Goal: Information Seeking & Learning: Learn about a topic

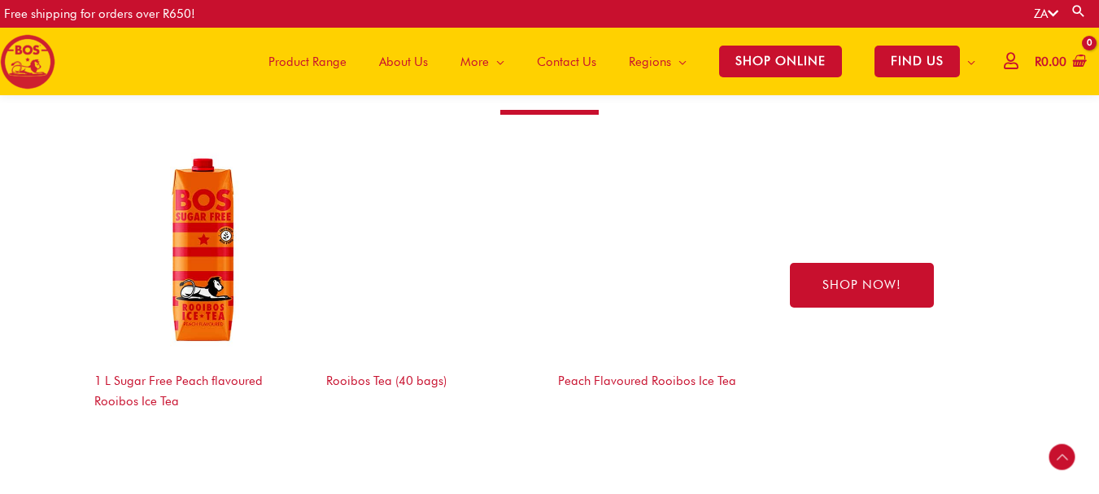
scroll to position [2582, 0]
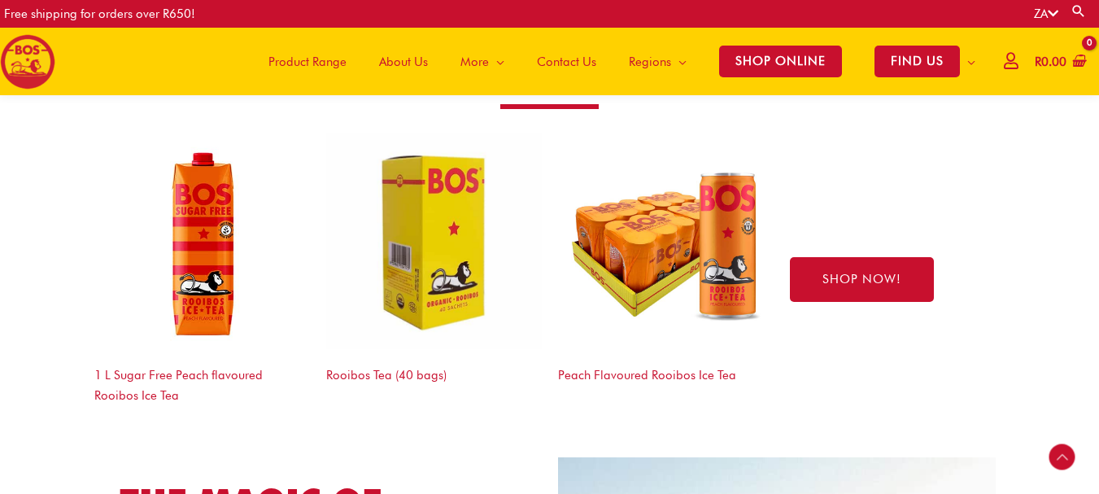
click at [561, 410] on div "Peach Flavoured Rooibos Ice Tea" at bounding box center [666, 279] width 232 height 308
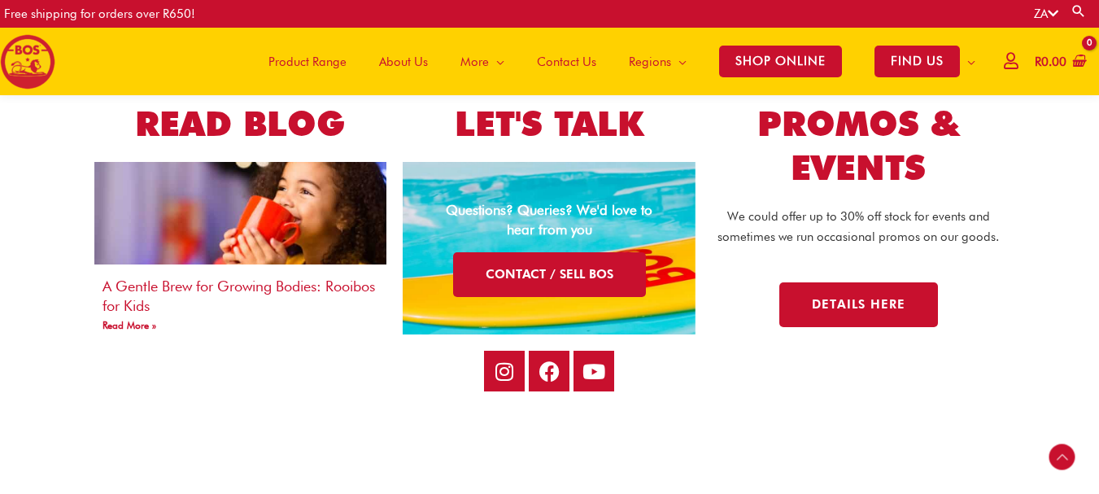
scroll to position [4120, 0]
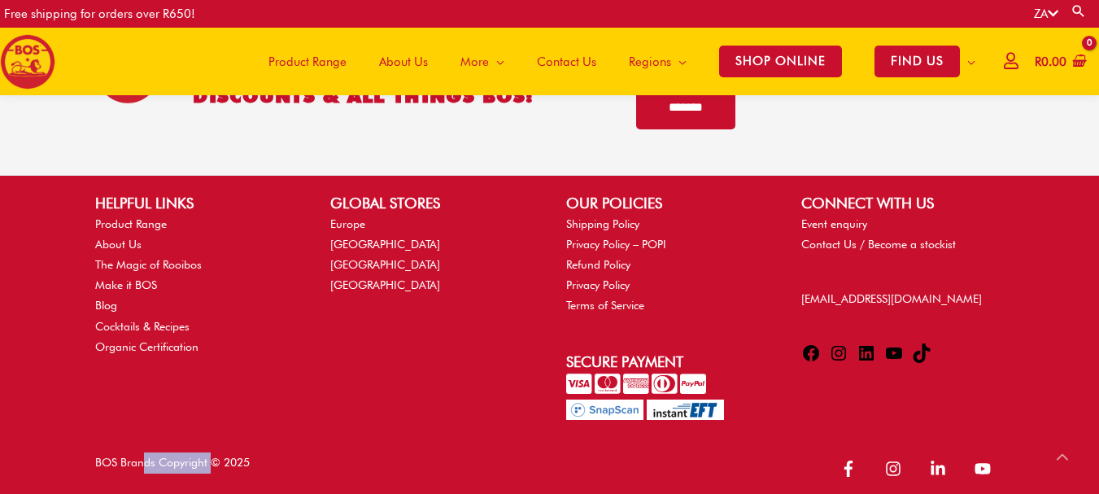
drag, startPoint x: 94, startPoint y: 450, endPoint x: 174, endPoint y: 452, distance: 79.8
click at [174, 452] on div "BOS Brands Copyright © 2025" at bounding box center [314, 470] width 471 height 36
click at [152, 455] on div "BOS Brands Copyright © 2025" at bounding box center [314, 470] width 471 height 36
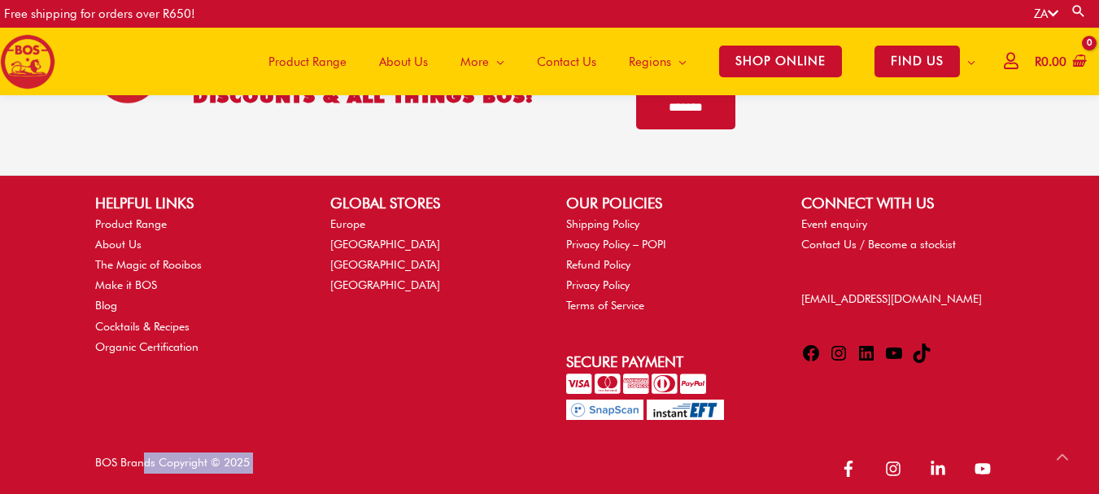
drag, startPoint x: 152, startPoint y: 455, endPoint x: 94, endPoint y: 452, distance: 58.6
click at [94, 452] on div "BOS Brands Copyright © 2025" at bounding box center [314, 470] width 471 height 36
click at [592, 278] on link "Privacy Policy" at bounding box center [597, 284] width 63 height 13
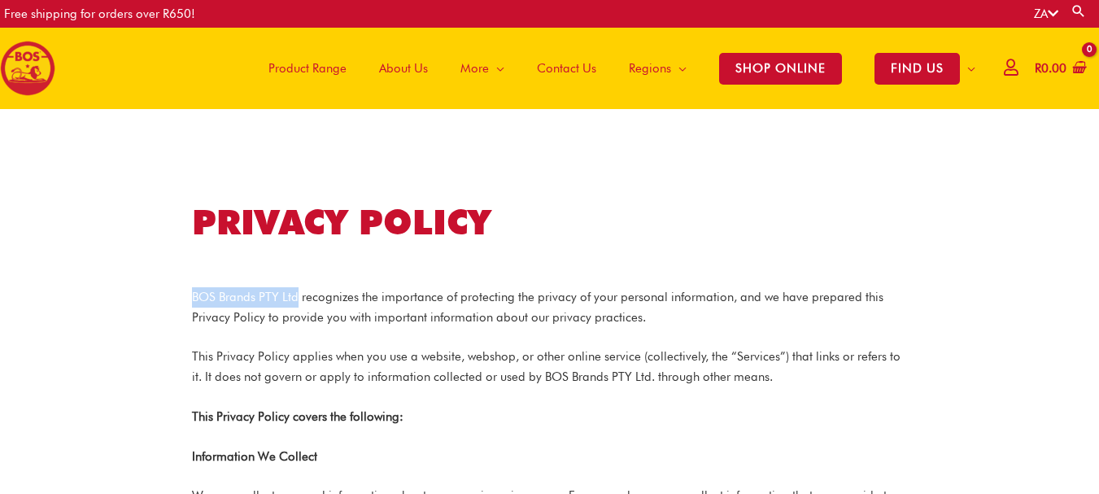
copy p "BOS Brands PTY Ltd"
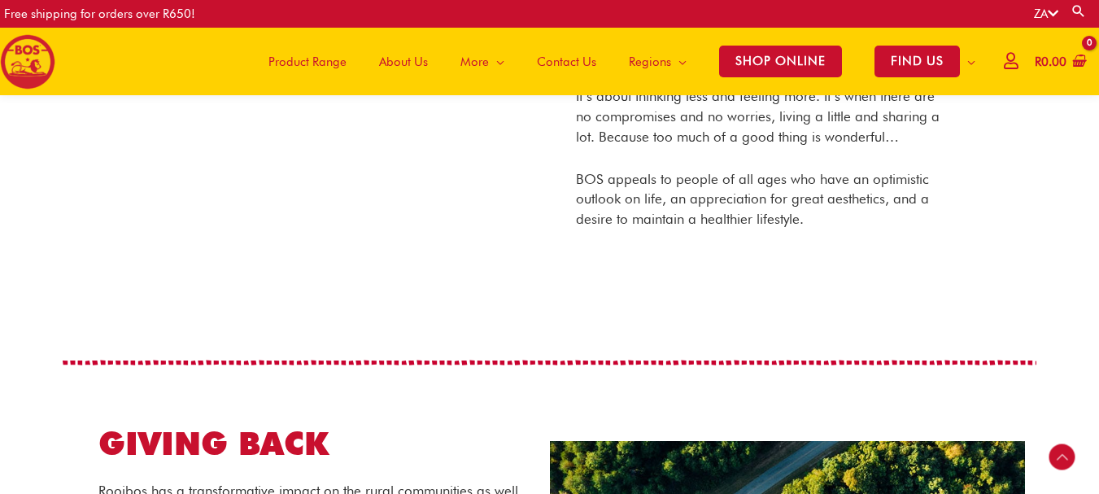
scroll to position [1081, 0]
